Goal: Communication & Community: Share content

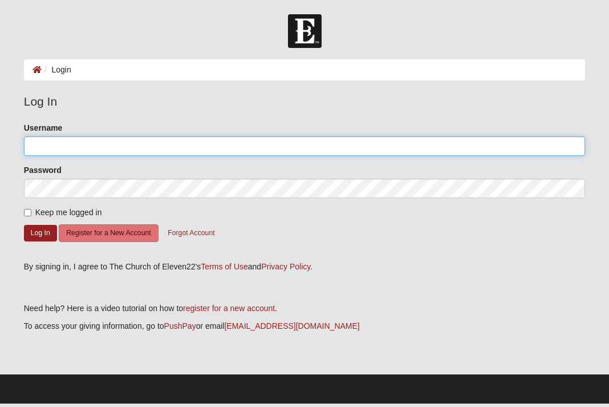
type input "[EMAIL_ADDRESS][DOMAIN_NAME]"
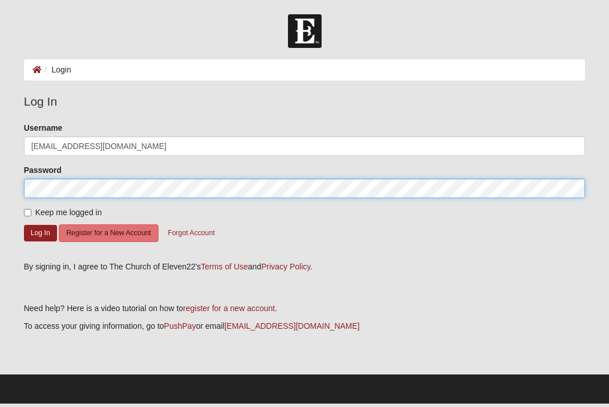
click at [40, 232] on button "Log In" at bounding box center [40, 233] width 33 height 17
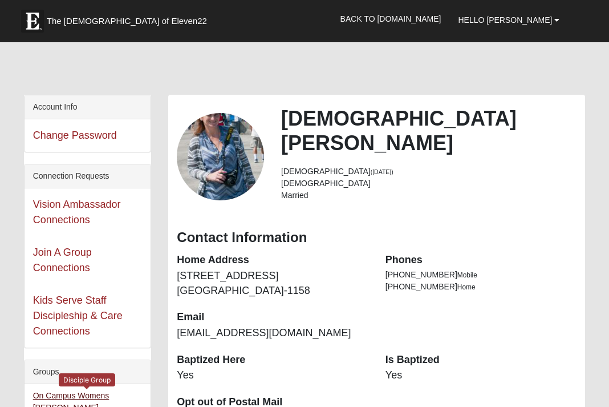
click at [110, 395] on link "On Campus Womens [PERSON_NAME] 32257 (Leader )" at bounding box center [71, 407] width 76 height 33
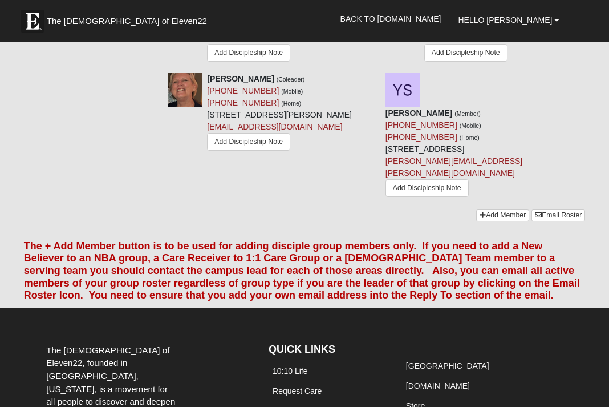
scroll to position [1214, 0]
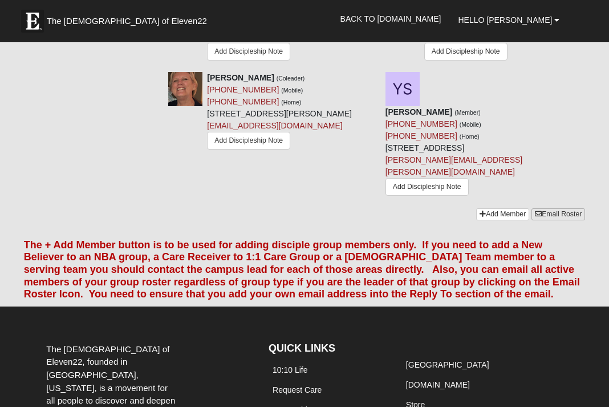
click at [542, 220] on link "Email Roster" at bounding box center [559, 214] width 54 height 12
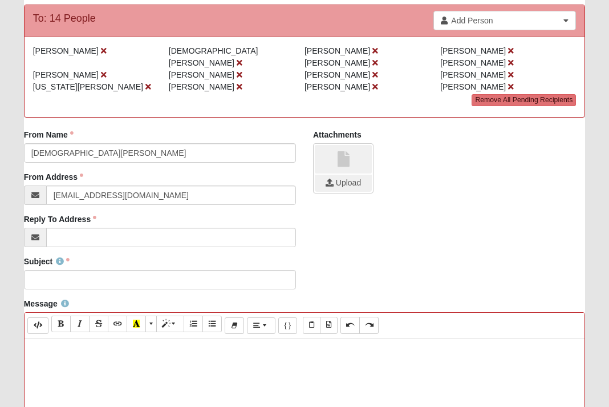
scroll to position [117, 0]
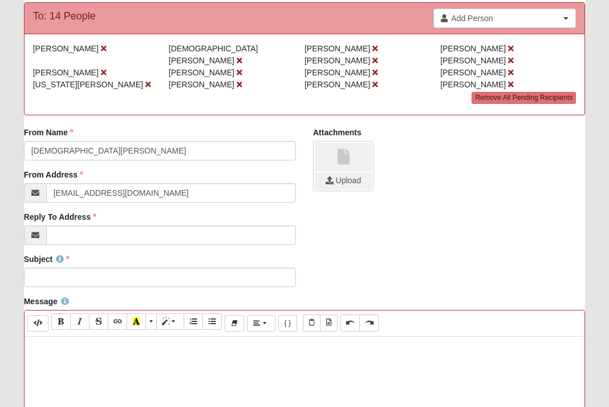
paste div
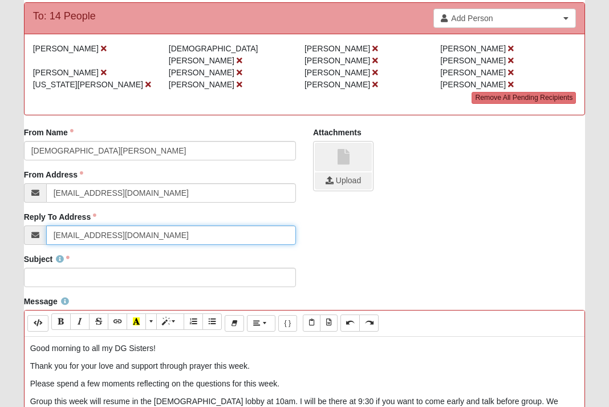
type input "[EMAIL_ADDRESS][DOMAIN_NAME]"
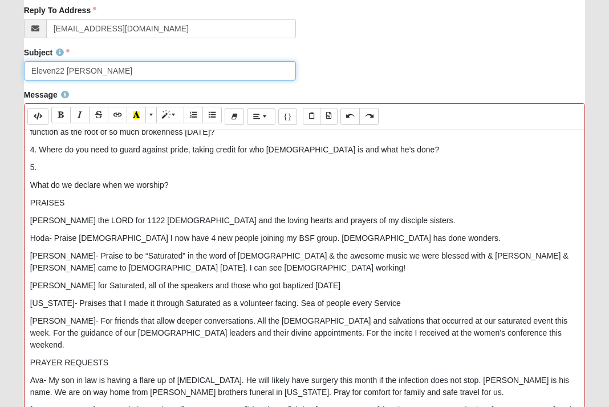
scroll to position [432, 0]
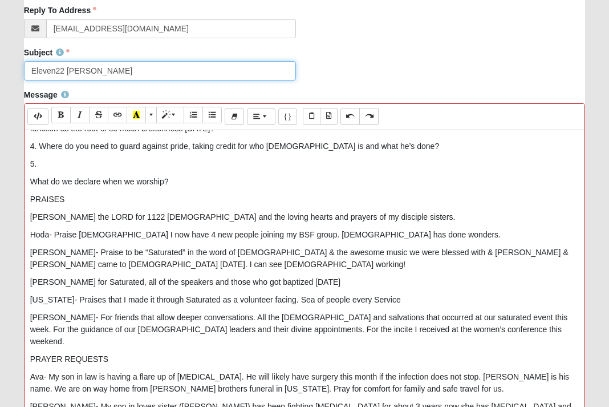
type input "Eleven22 [PERSON_NAME]"
click at [28, 370] on div "Good morning to all my DG Sisters! Thank you for your love and support through…" at bounding box center [305, 301] width 561 height 342
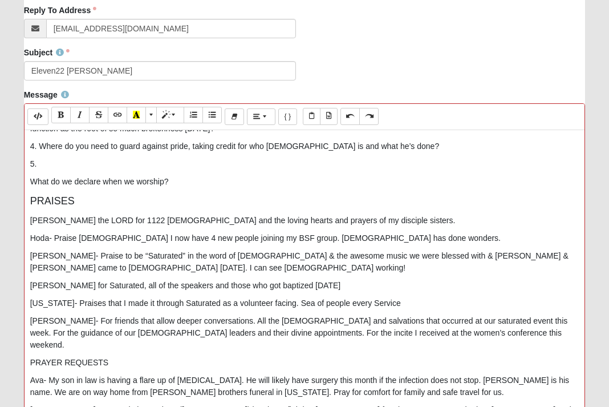
click at [30, 188] on p "What do we declare when we worship?" at bounding box center [304, 182] width 549 height 12
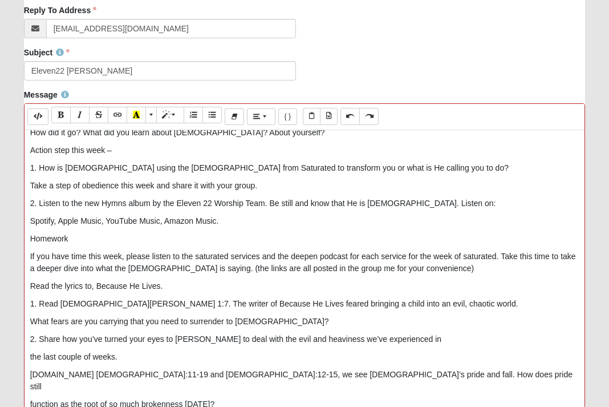
scroll to position [159, 0]
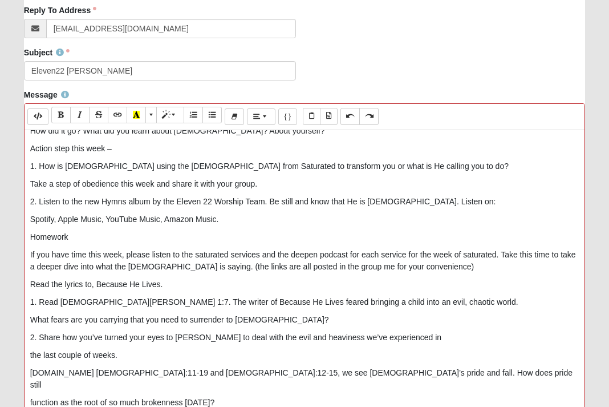
click at [28, 208] on div "Good morning to all my DG Sisters! Thank you for your love and support through…" at bounding box center [305, 301] width 561 height 342
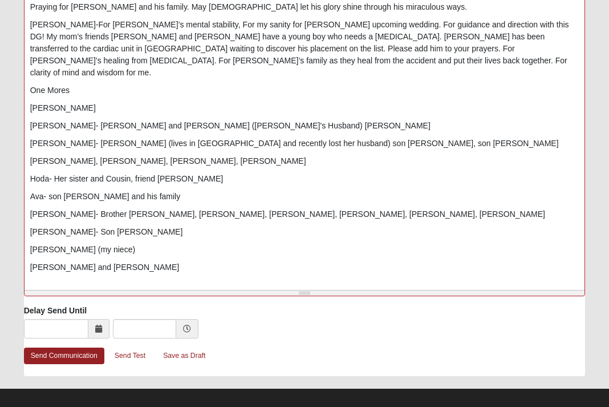
scroll to position [509, 0]
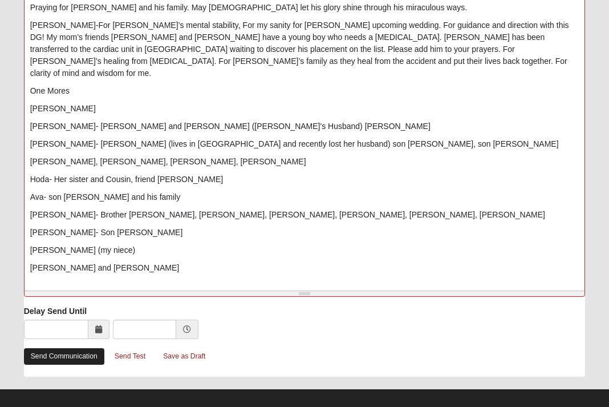
click at [64, 348] on link "Send Communication" at bounding box center [64, 356] width 80 height 17
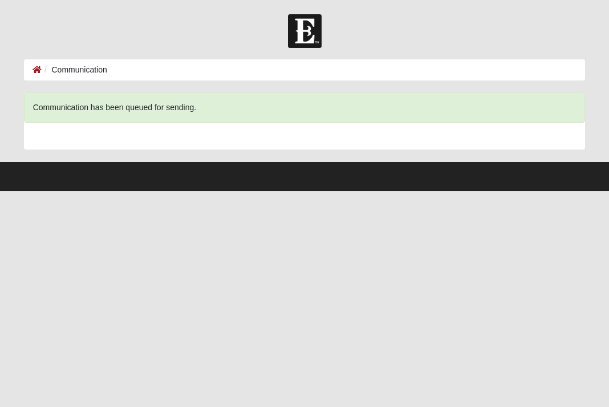
scroll to position [0, 0]
